Goal: Information Seeking & Learning: Learn about a topic

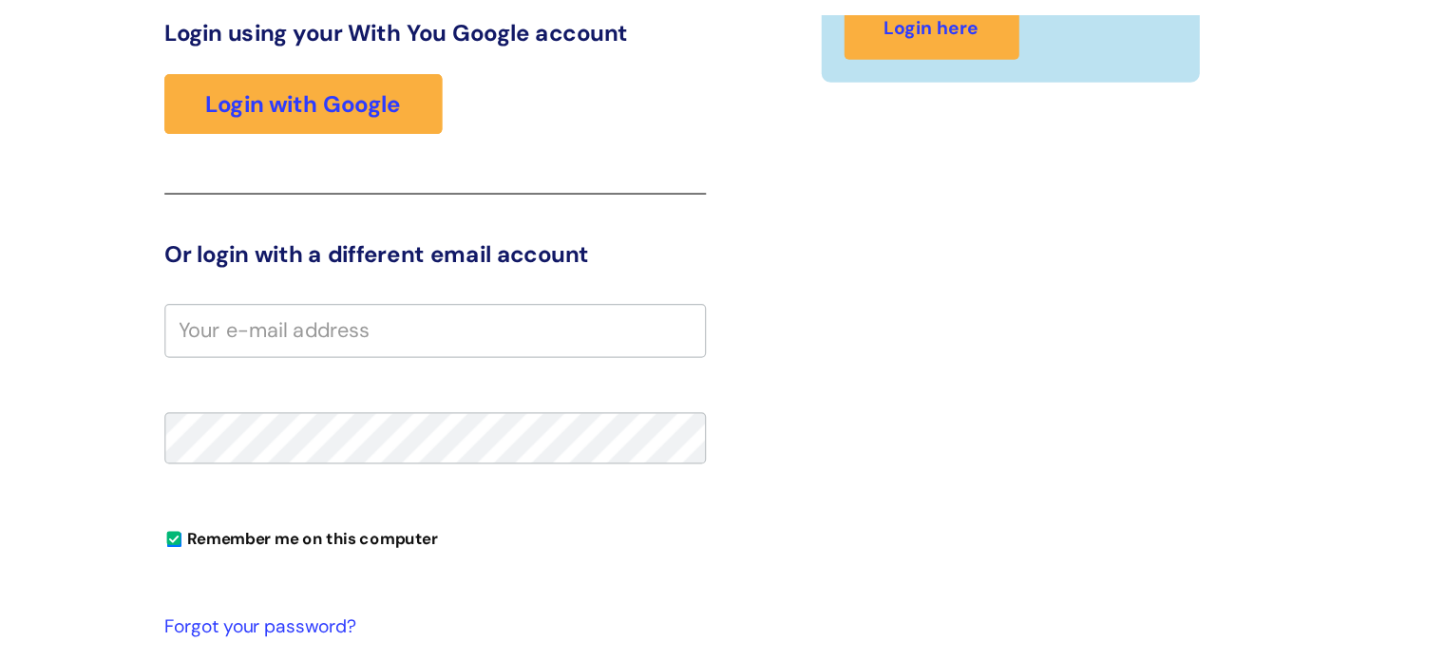
scroll to position [290, 0]
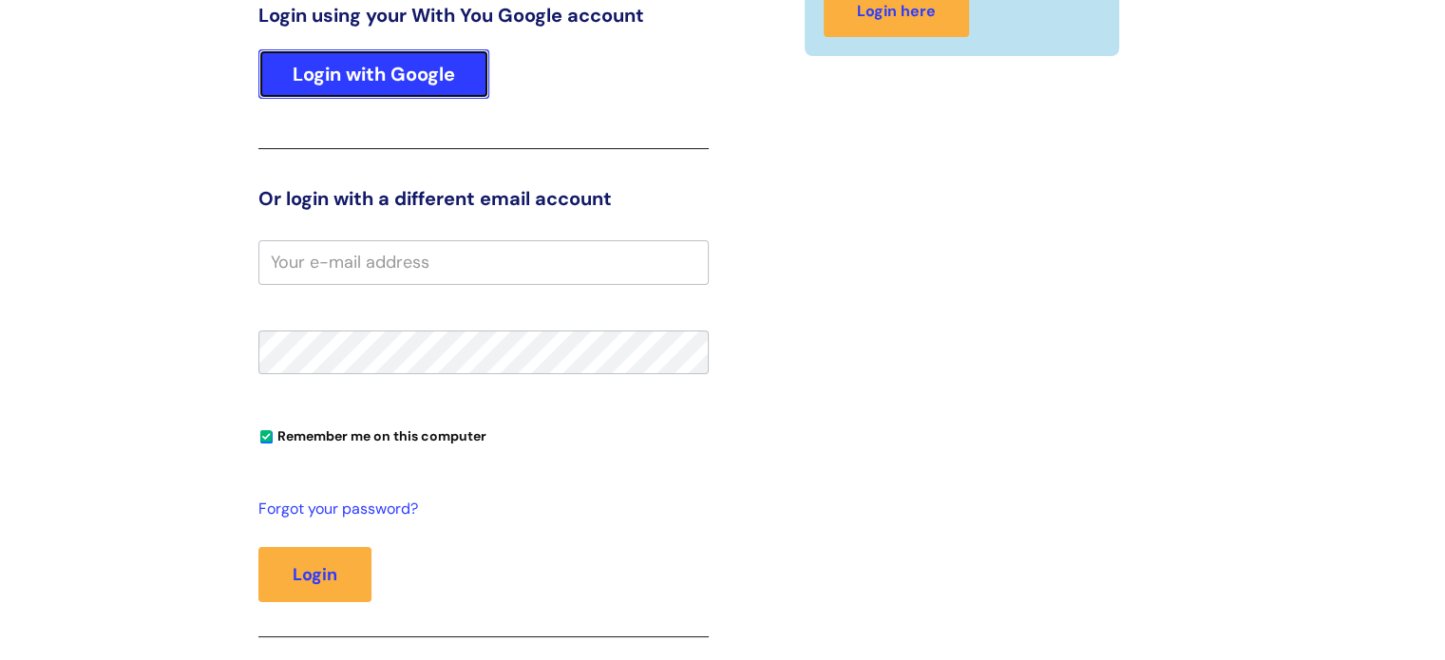
click at [346, 72] on link "Login with Google" at bounding box center [373, 73] width 231 height 49
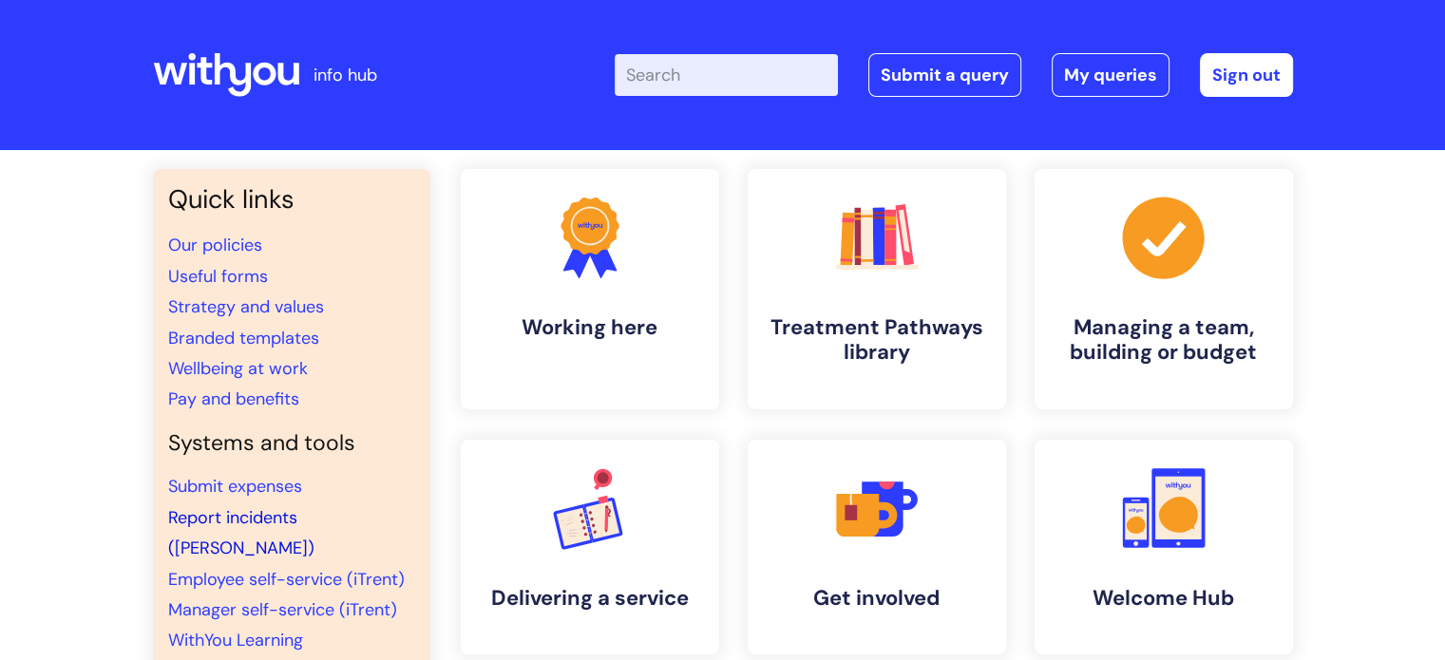
click at [255, 513] on link "Report incidents (Ulysses)" at bounding box center [241, 532] width 146 height 53
click at [251, 402] on link "Pay and benefits" at bounding box center [233, 399] width 131 height 23
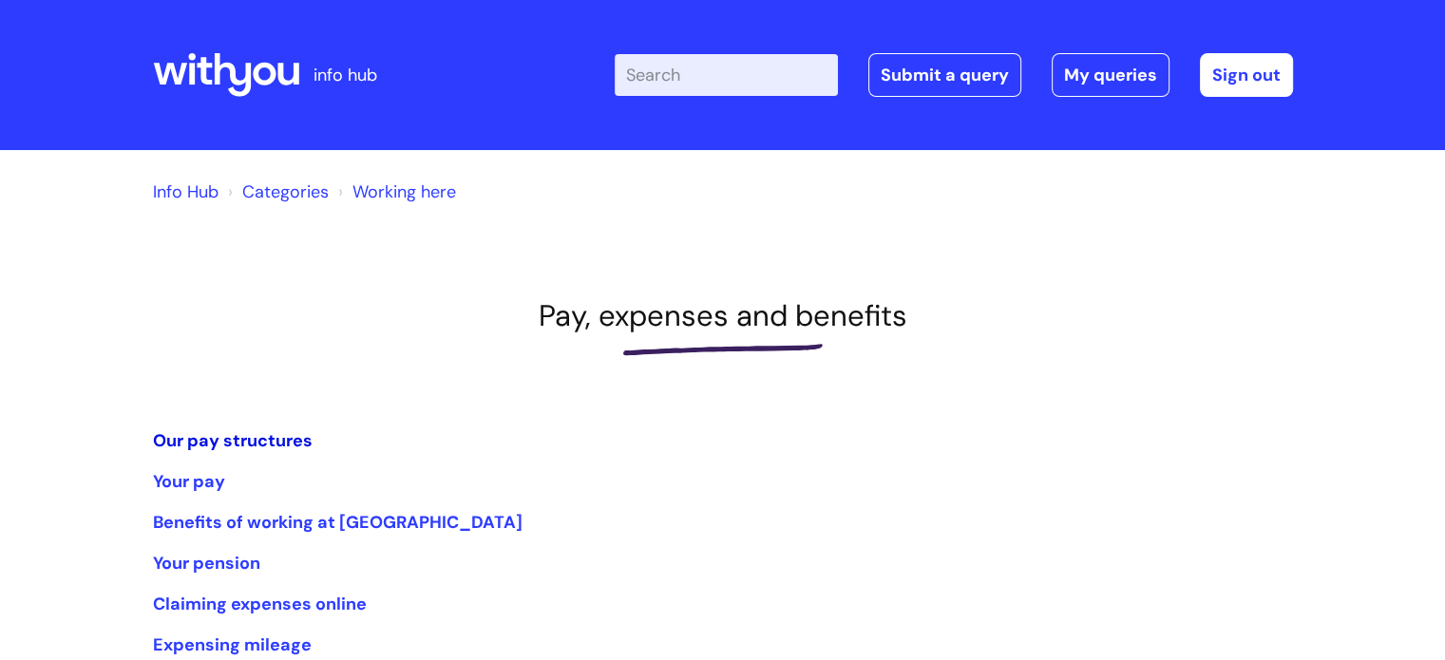
click at [205, 436] on link "Our pay structures" at bounding box center [233, 441] width 160 height 23
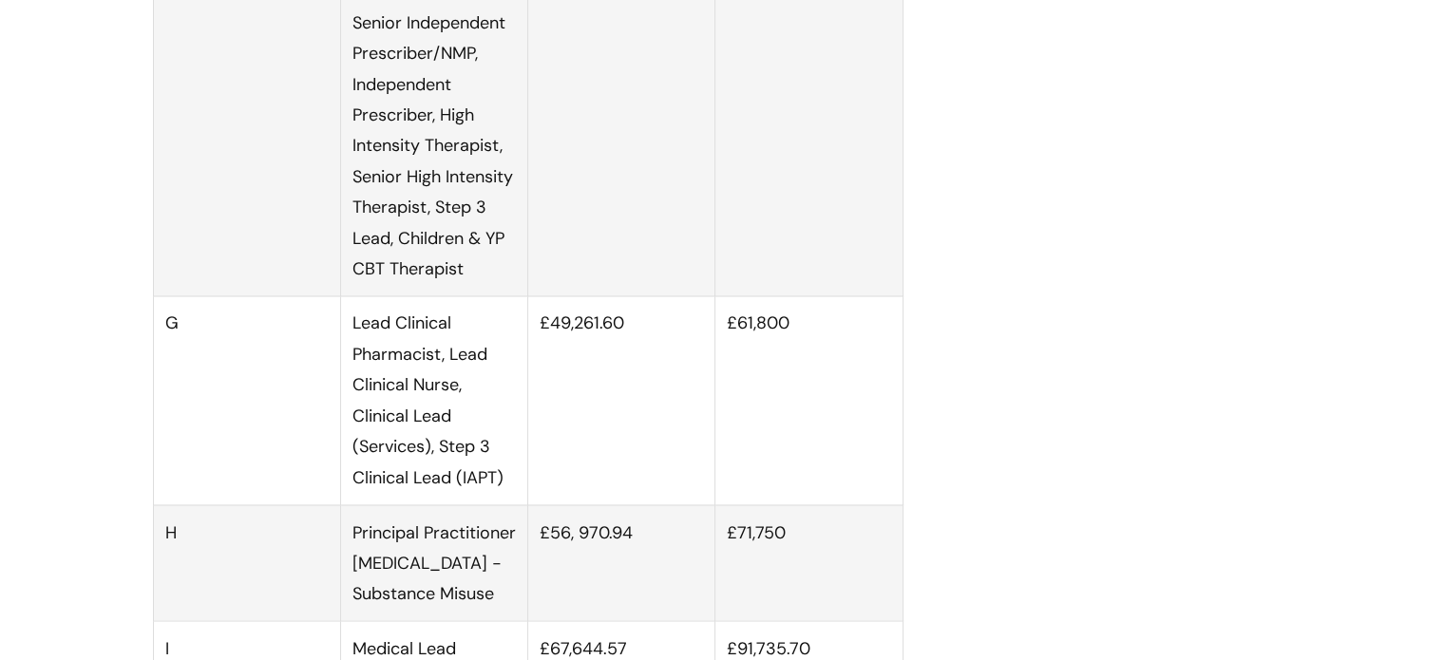
scroll to position [2946, 0]
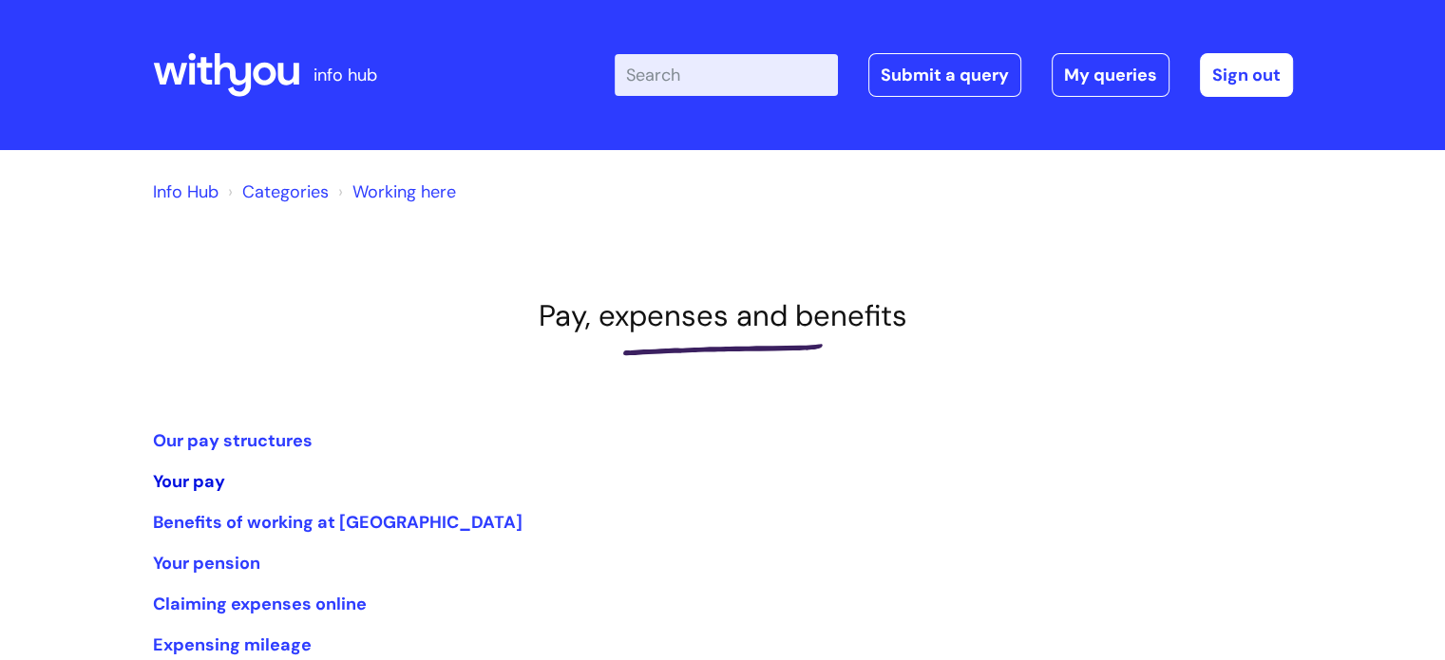
click at [204, 480] on link "Your pay" at bounding box center [189, 481] width 72 height 23
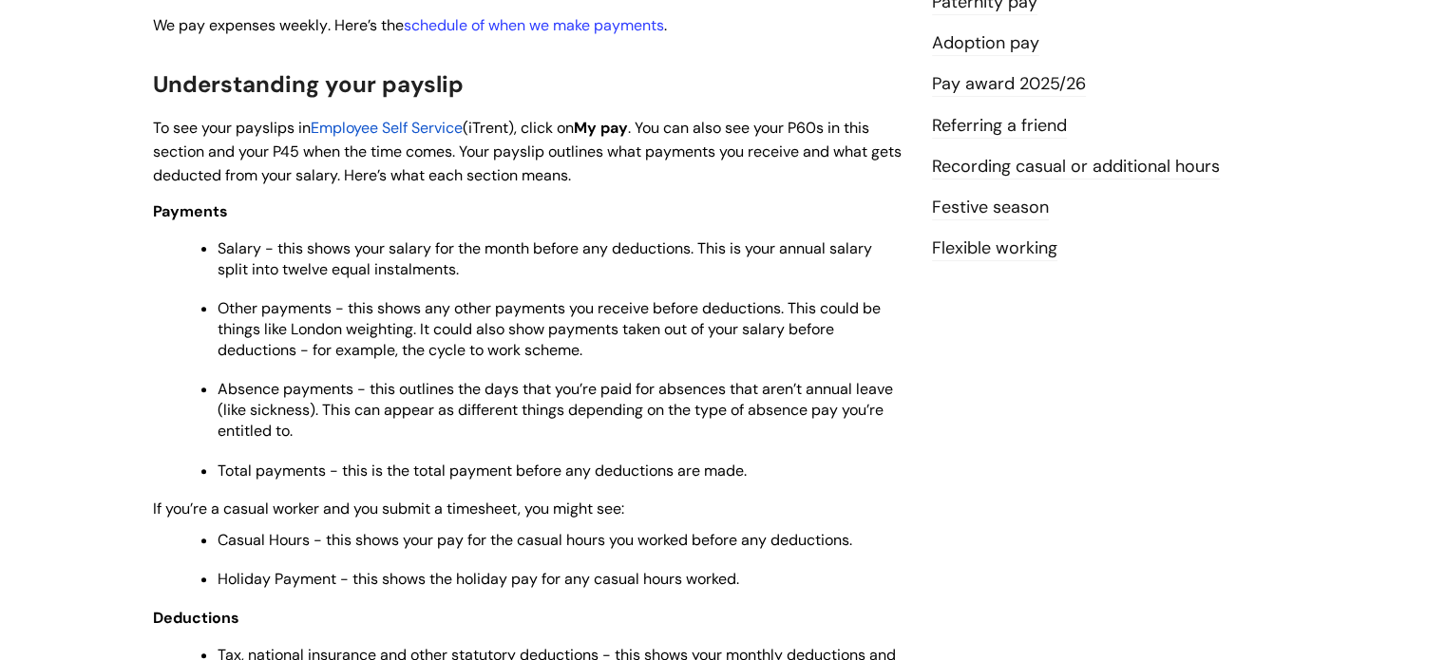
scroll to position [380, 0]
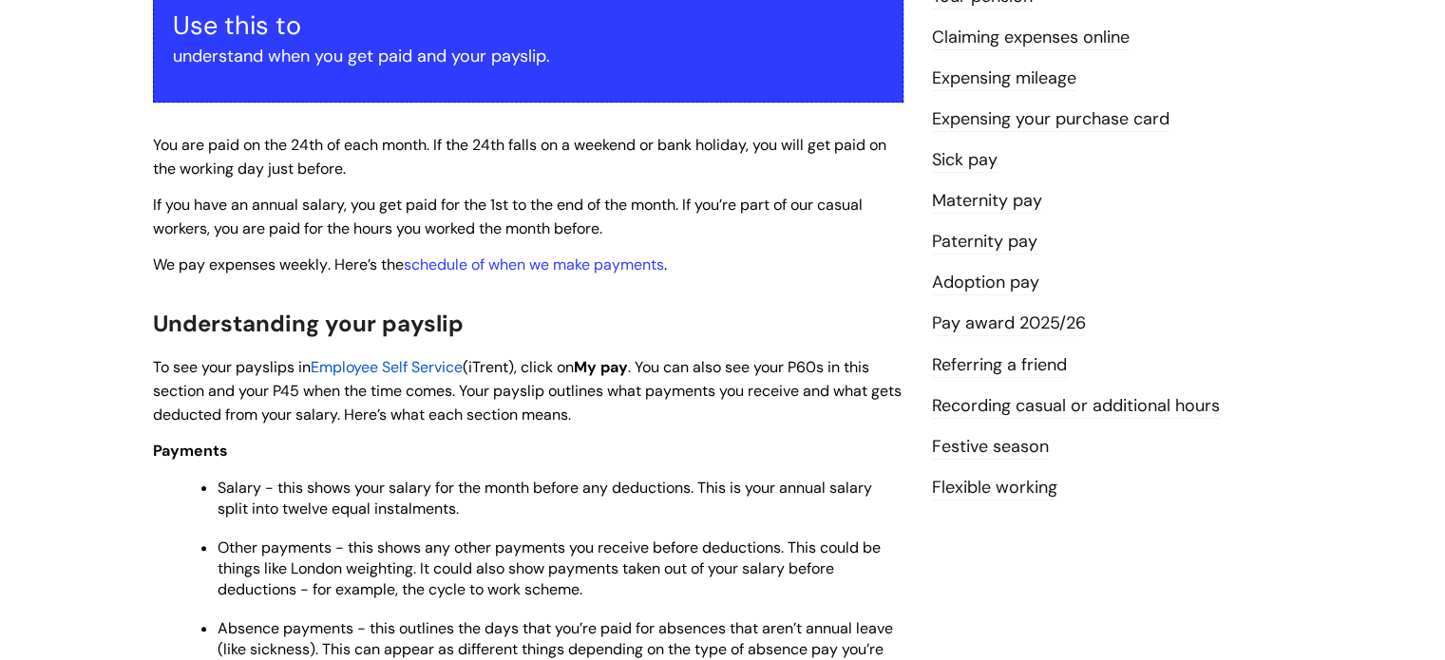
click at [1042, 326] on link "Pay award 2025/26" at bounding box center [1009, 324] width 154 height 25
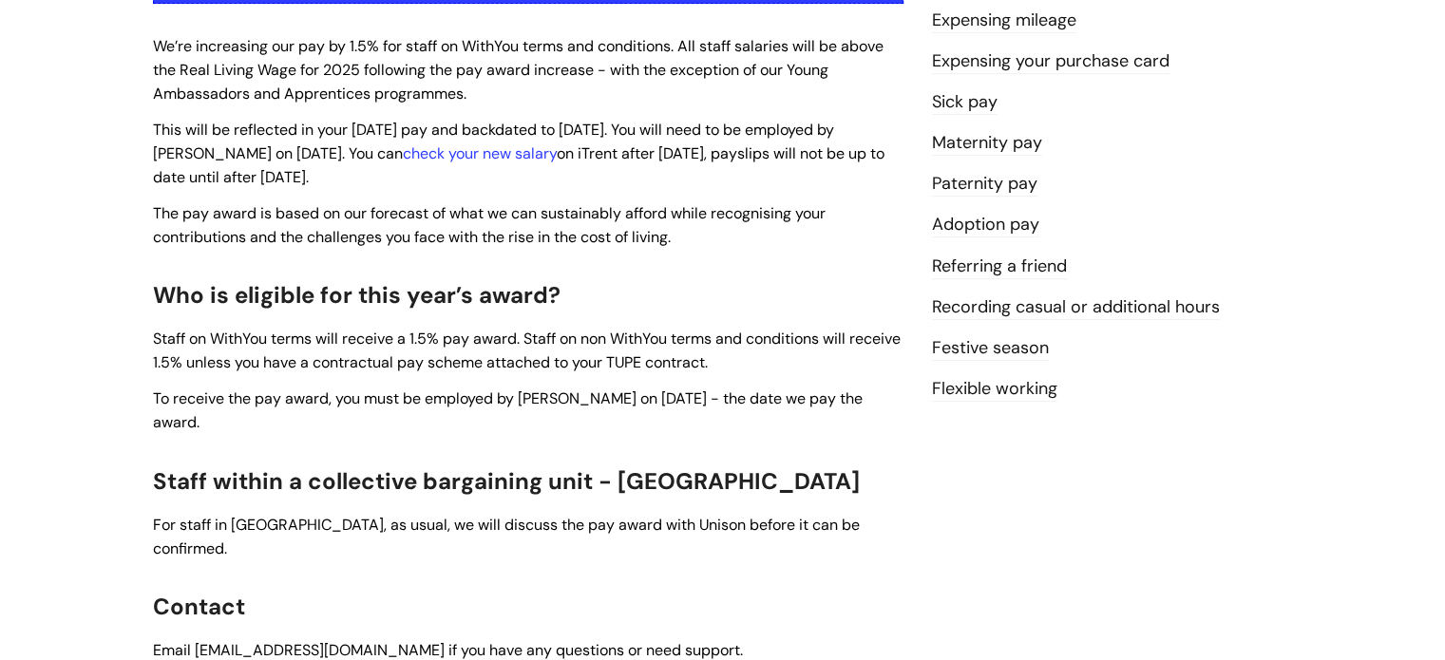
scroll to position [285, 0]
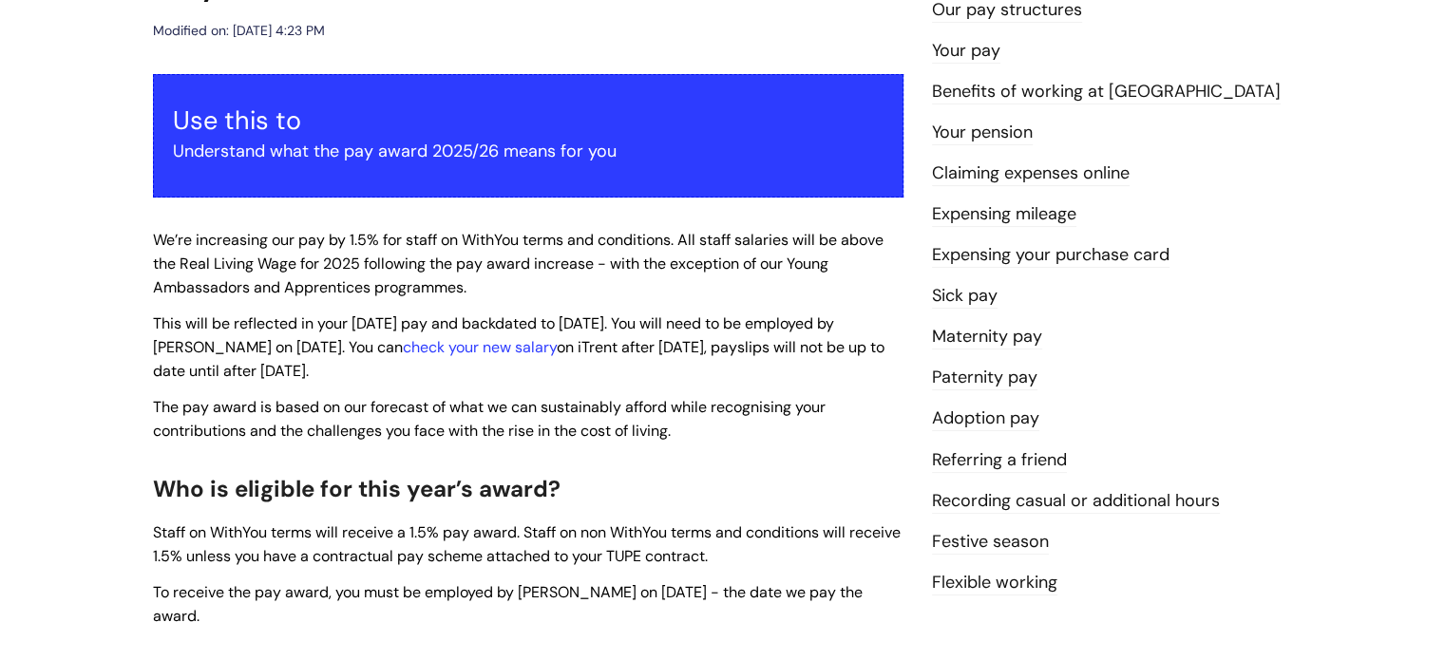
click at [961, 585] on link "Flexible working" at bounding box center [994, 583] width 125 height 25
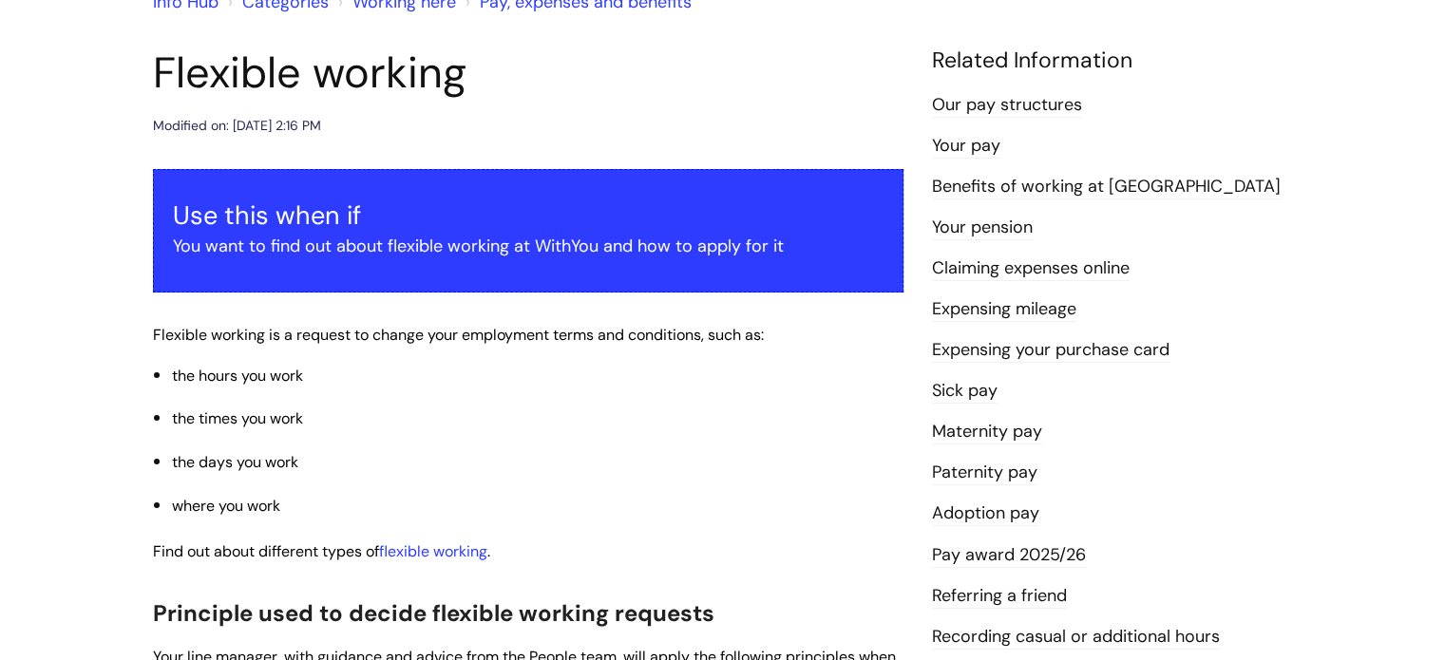
scroll to position [95, 0]
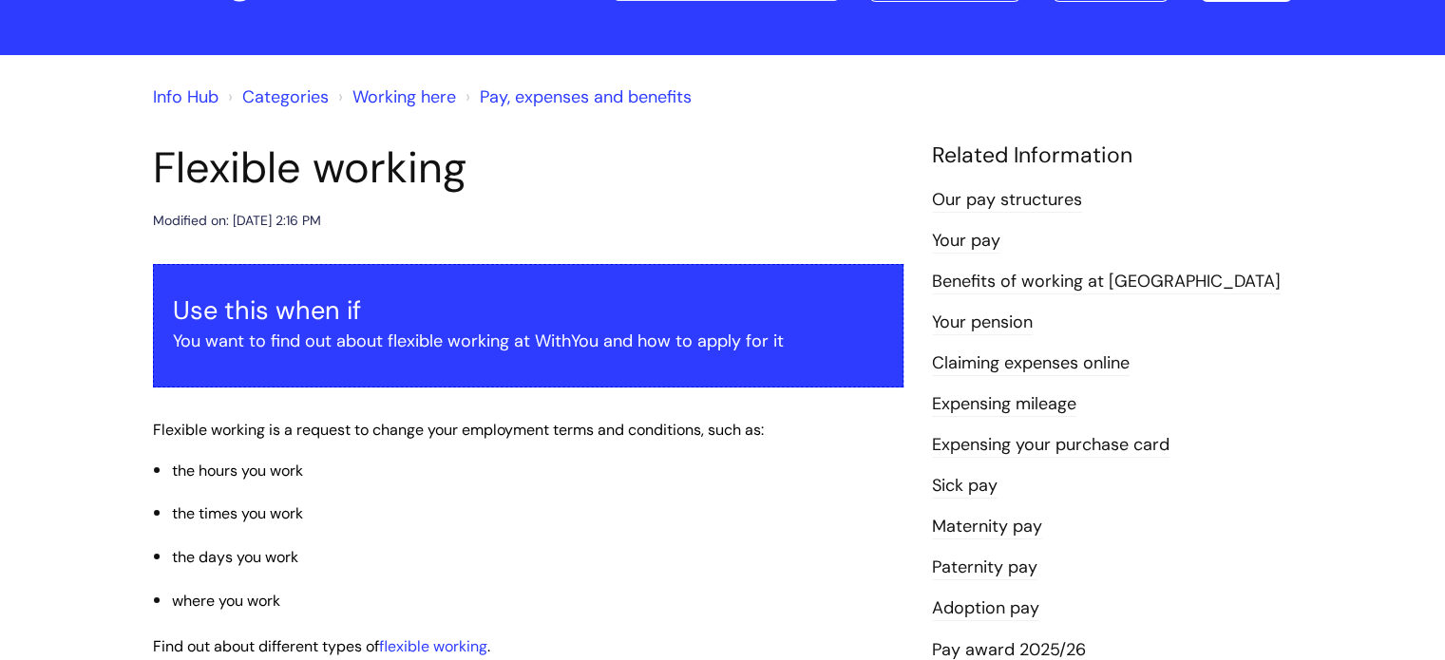
click at [182, 102] on link "Info Hub" at bounding box center [186, 97] width 66 height 23
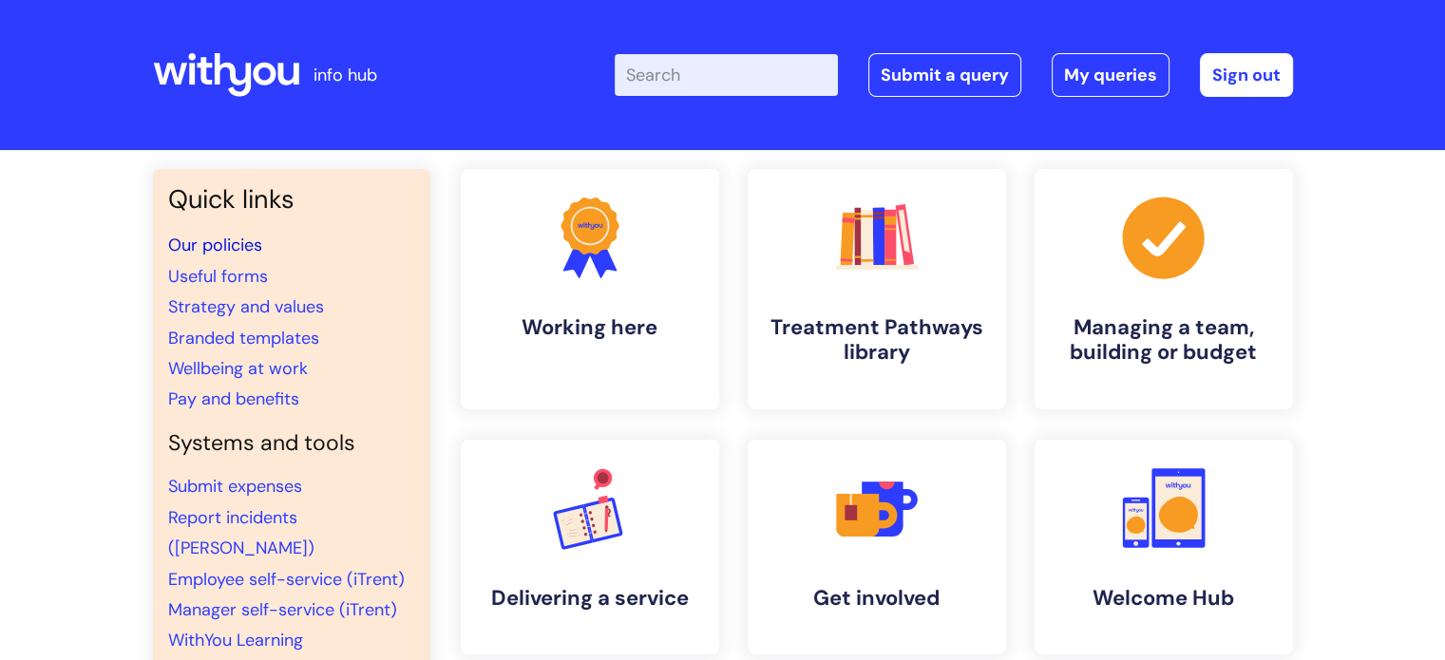
click at [225, 248] on link "Our policies" at bounding box center [215, 245] width 94 height 23
